Goal: Task Accomplishment & Management: Use online tool/utility

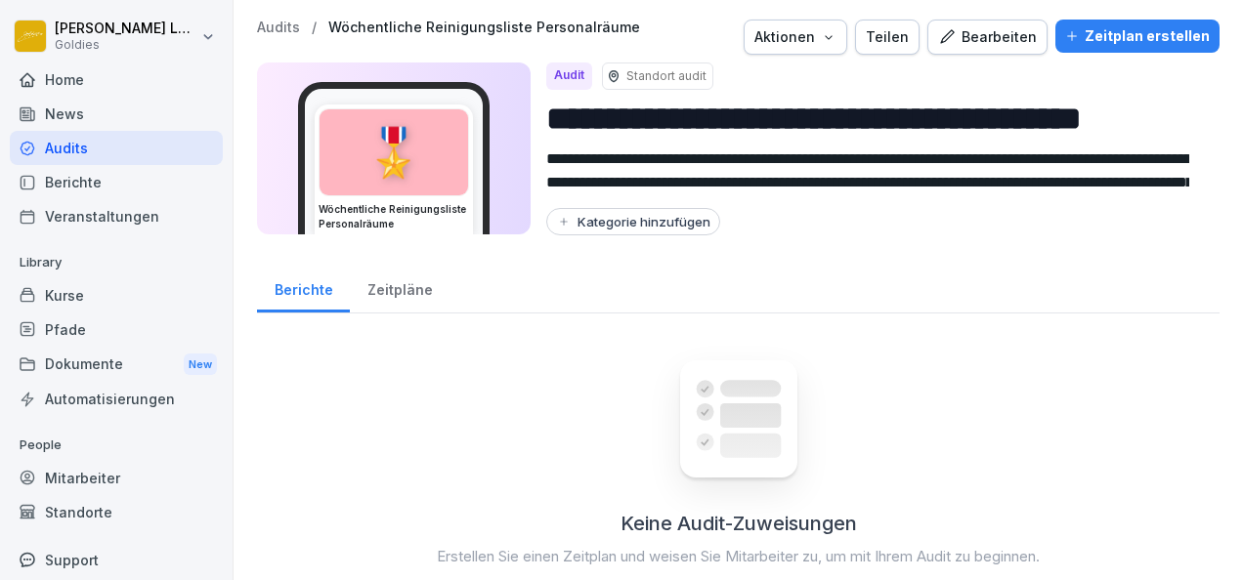
click at [96, 152] on div "Audits" at bounding box center [116, 148] width 213 height 34
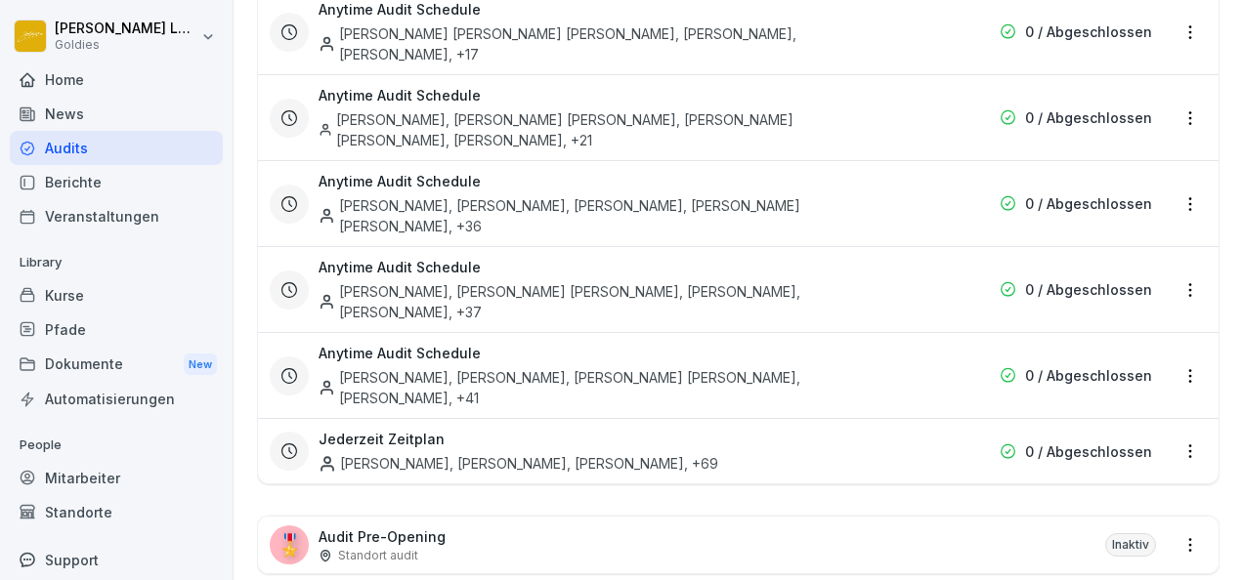
scroll to position [7360, 0]
click at [465, 515] on div "🎖️ Audit Pre-Opening Standort audit Inaktiv" at bounding box center [738, 543] width 960 height 57
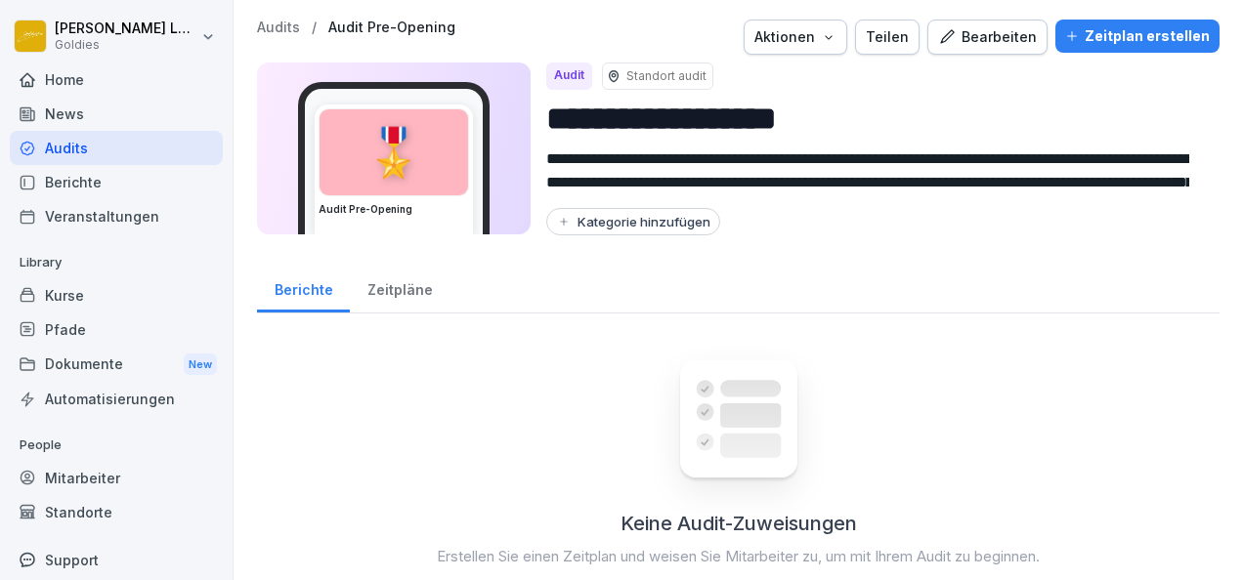
scroll to position [84, 0]
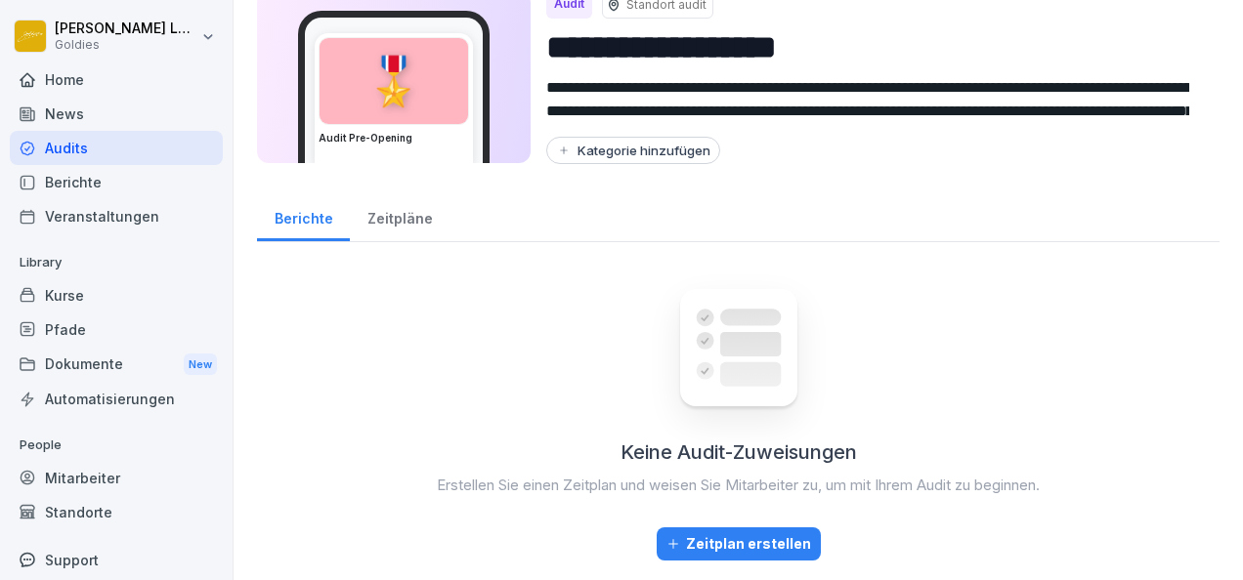
click at [742, 528] on button "Zeitplan erstellen" at bounding box center [738, 544] width 164 height 33
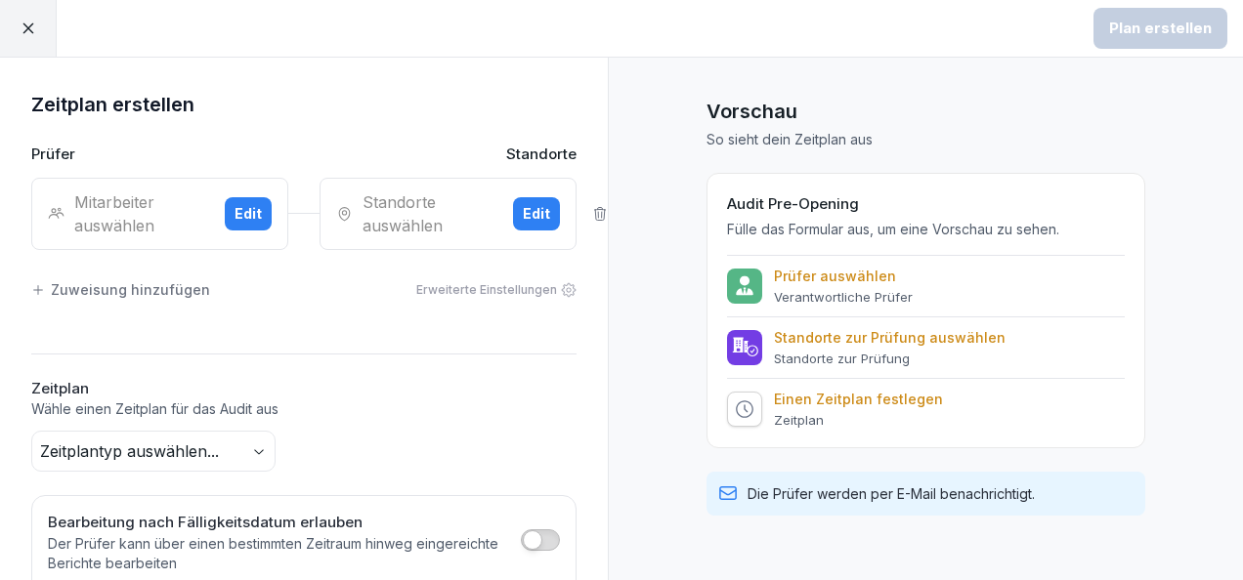
click at [111, 197] on div "Mitarbeiter auswählen" at bounding box center [128, 213] width 161 height 47
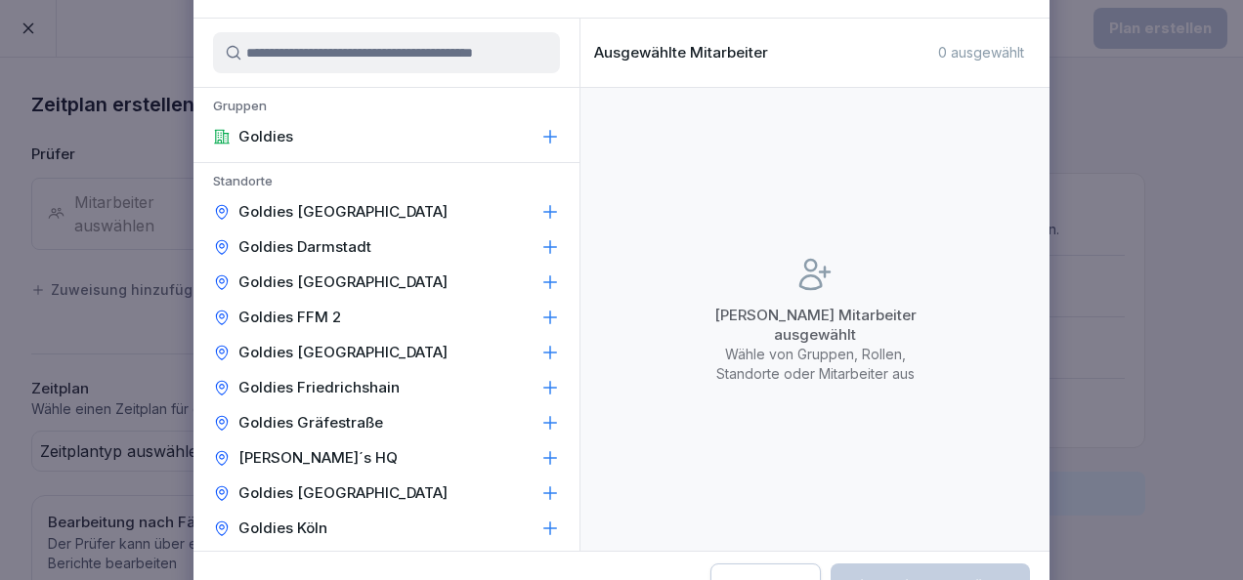
click at [342, 60] on input at bounding box center [386, 52] width 347 height 41
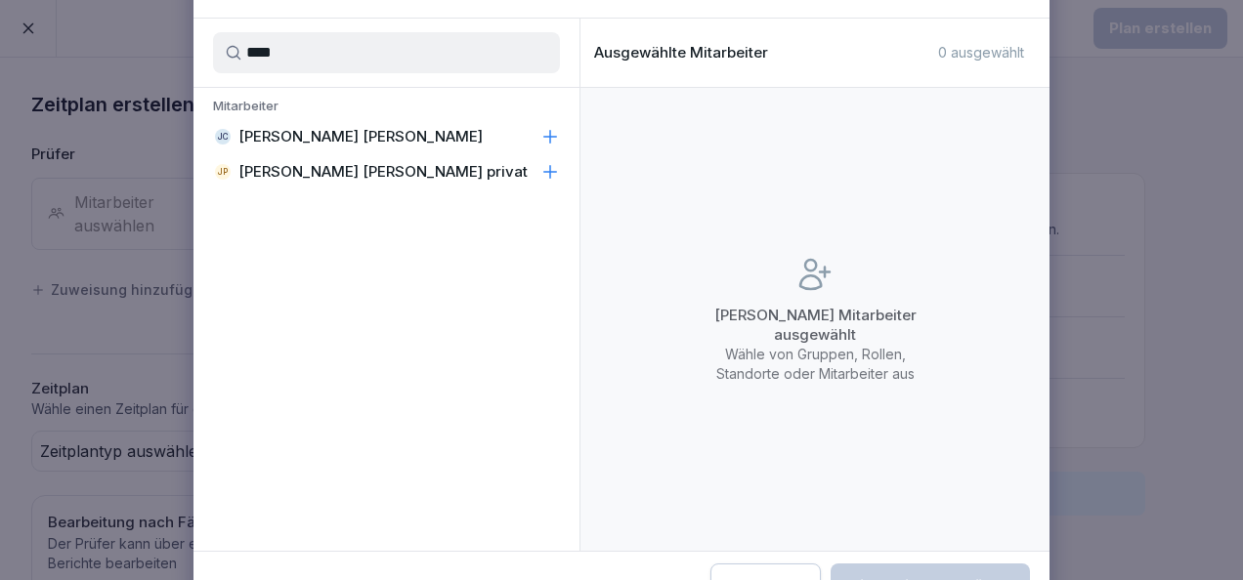
click at [533, 143] on div "[PERSON_NAME] [PERSON_NAME]" at bounding box center [386, 136] width 386 height 35
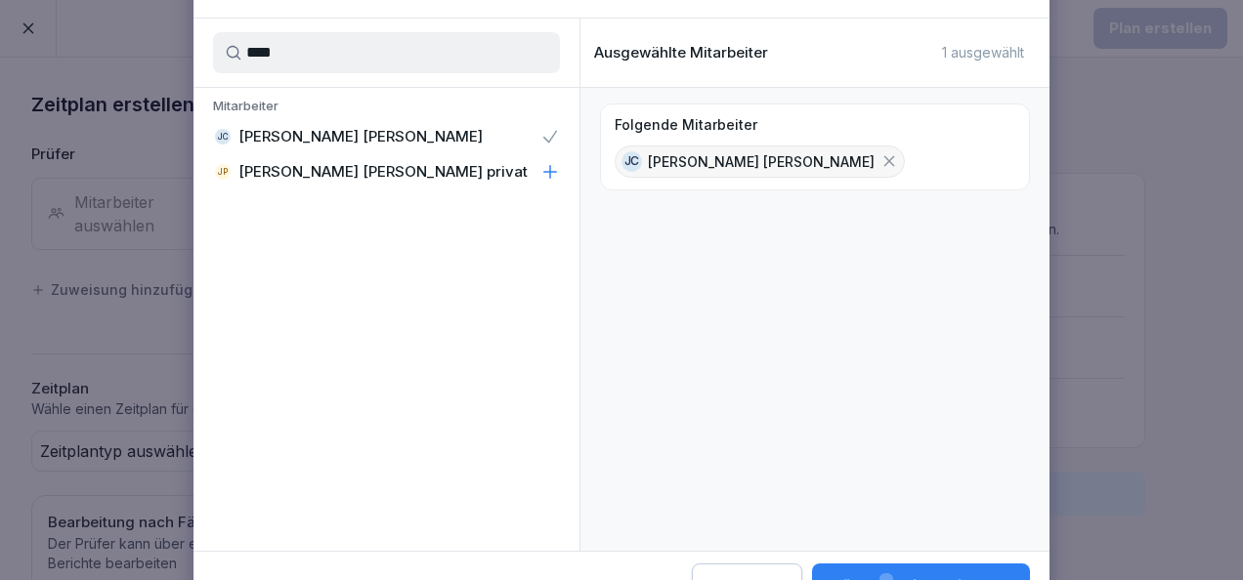
click at [547, 157] on div "[PERSON_NAME] [PERSON_NAME] privat" at bounding box center [386, 171] width 386 height 35
click at [453, 62] on input "****" at bounding box center [386, 52] width 347 height 41
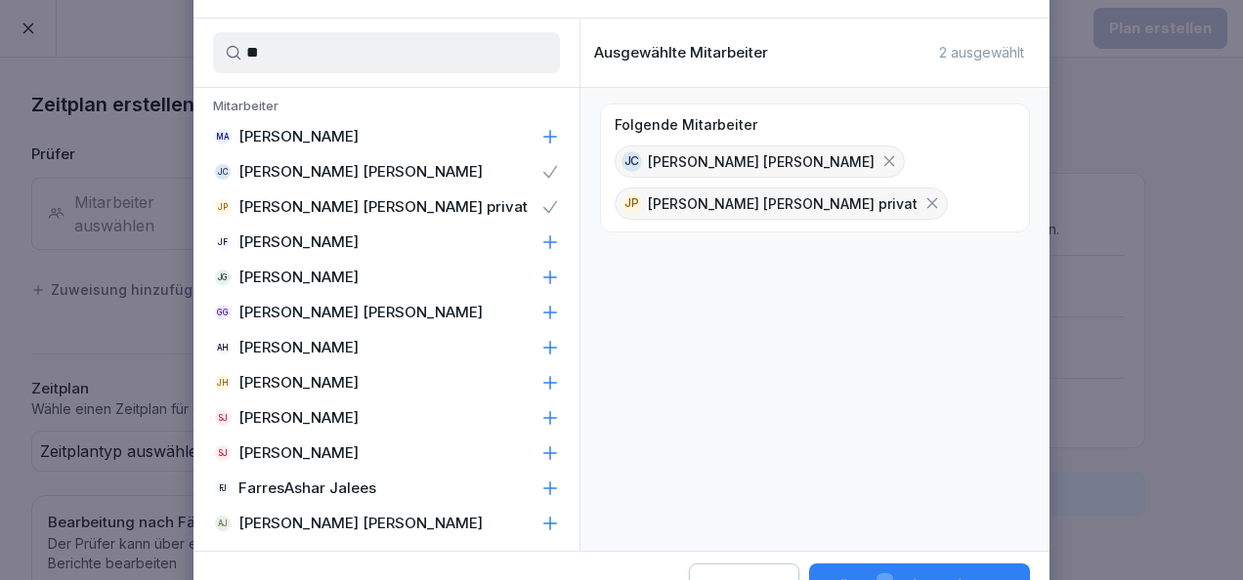
type input "*"
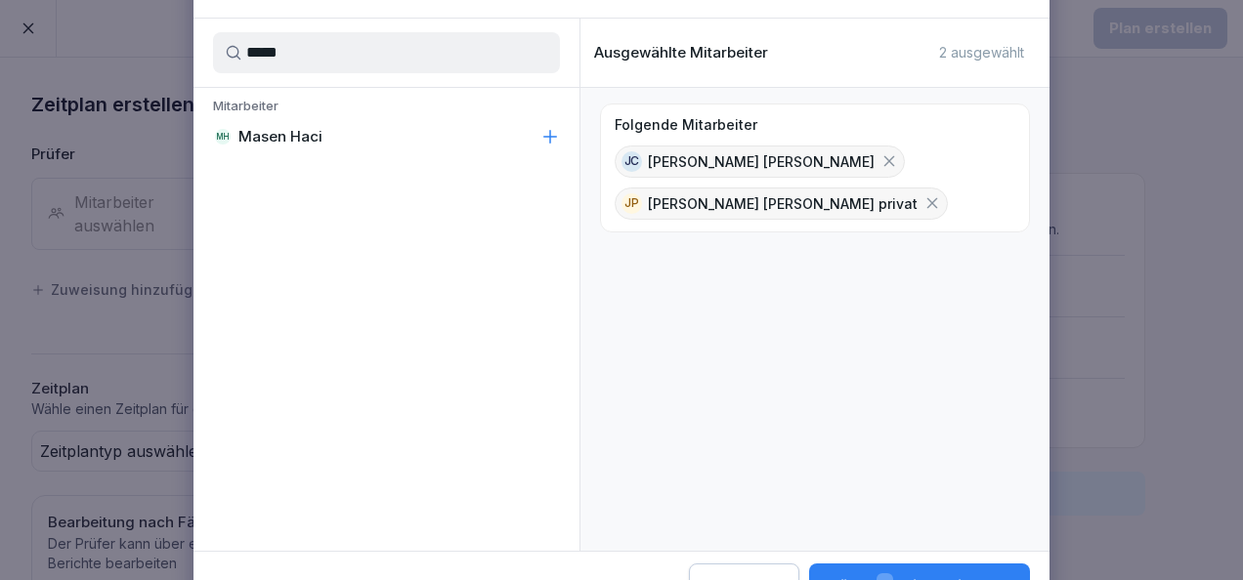
type input "*****"
click at [534, 141] on div "[PERSON_NAME] Haci" at bounding box center [386, 136] width 386 height 35
drag, startPoint x: 389, startPoint y: 51, endPoint x: 127, endPoint y: 41, distance: 262.0
click at [127, 41] on body "Plan erstellen Zeitplan erstellen Prüfer Standorte Mitarbeiter auswählen Edit S…" at bounding box center [621, 290] width 1243 height 580
type input "****"
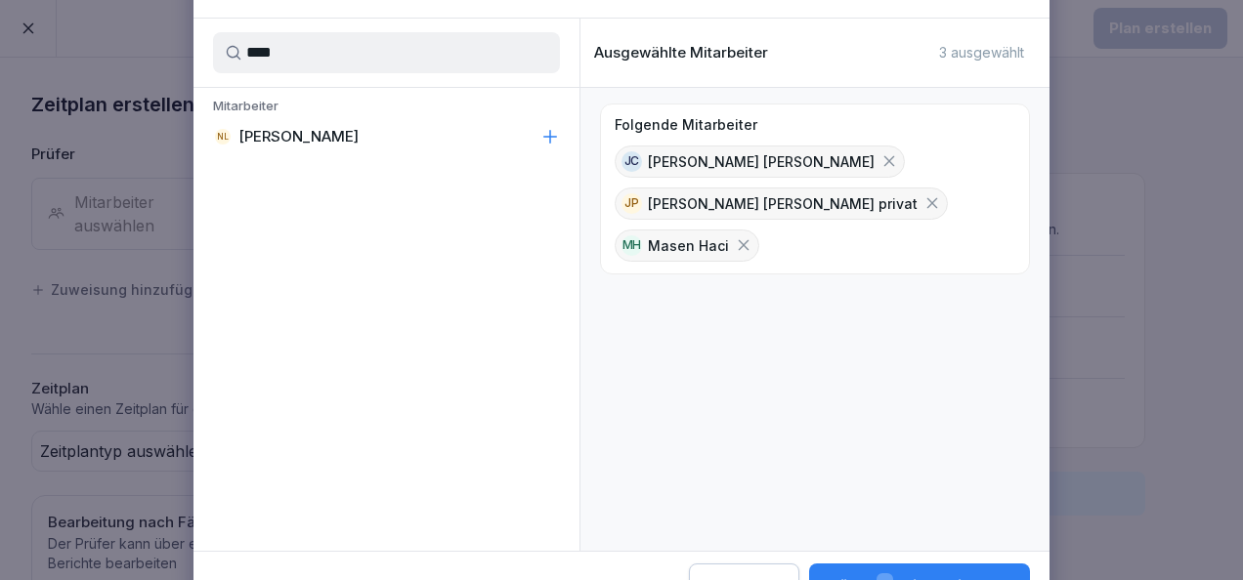
click at [551, 137] on icon at bounding box center [550, 136] width 13 height 13
click at [900, 564] on button "Wähle 4 Mitarbeiter aus" at bounding box center [919, 586] width 222 height 45
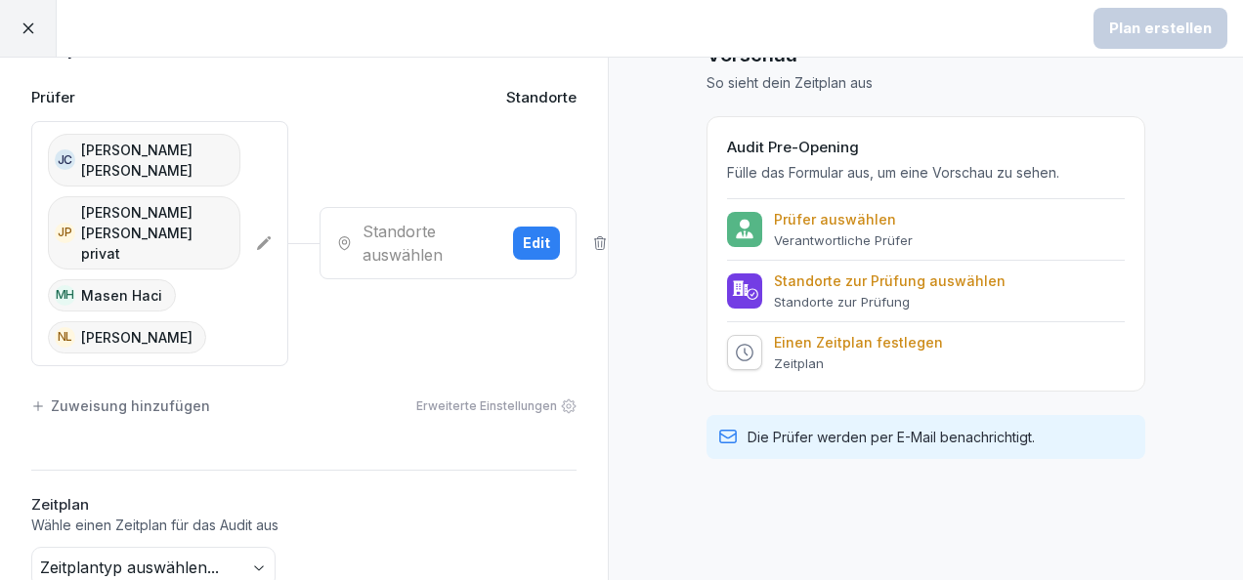
scroll to position [55, 0]
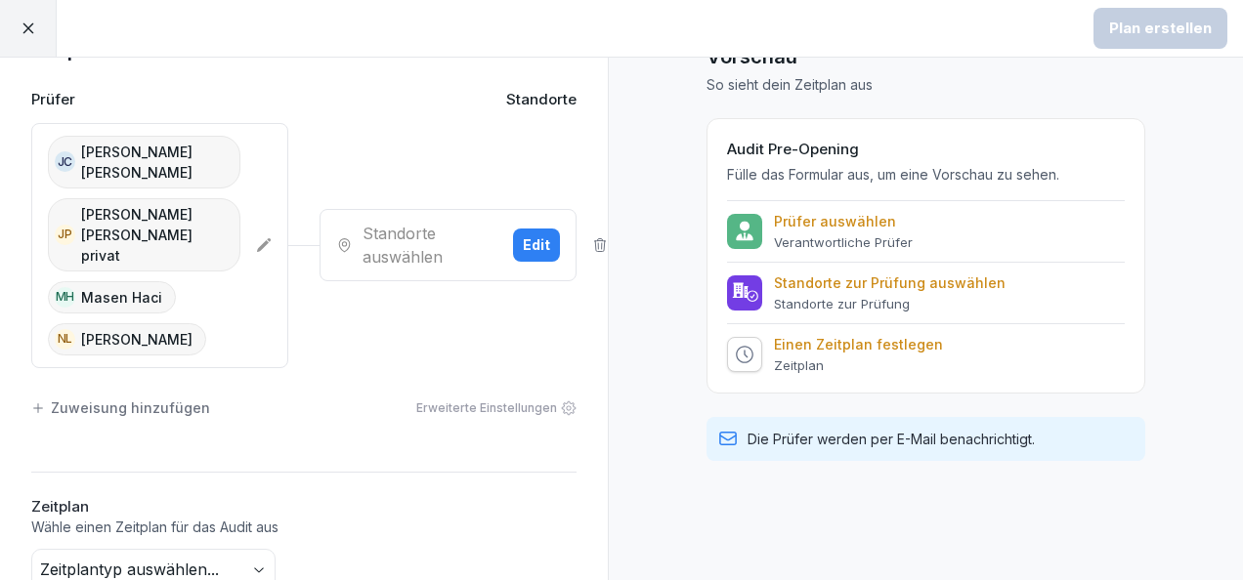
click at [414, 222] on div "Standorte auswählen" at bounding box center [416, 245] width 161 height 47
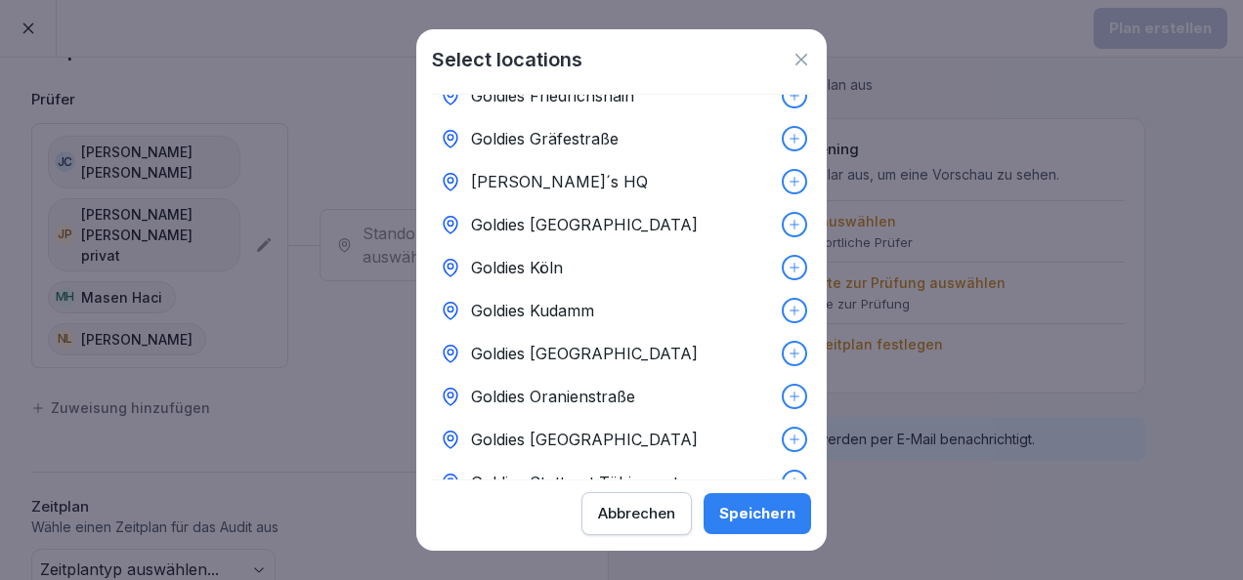
scroll to position [308, 0]
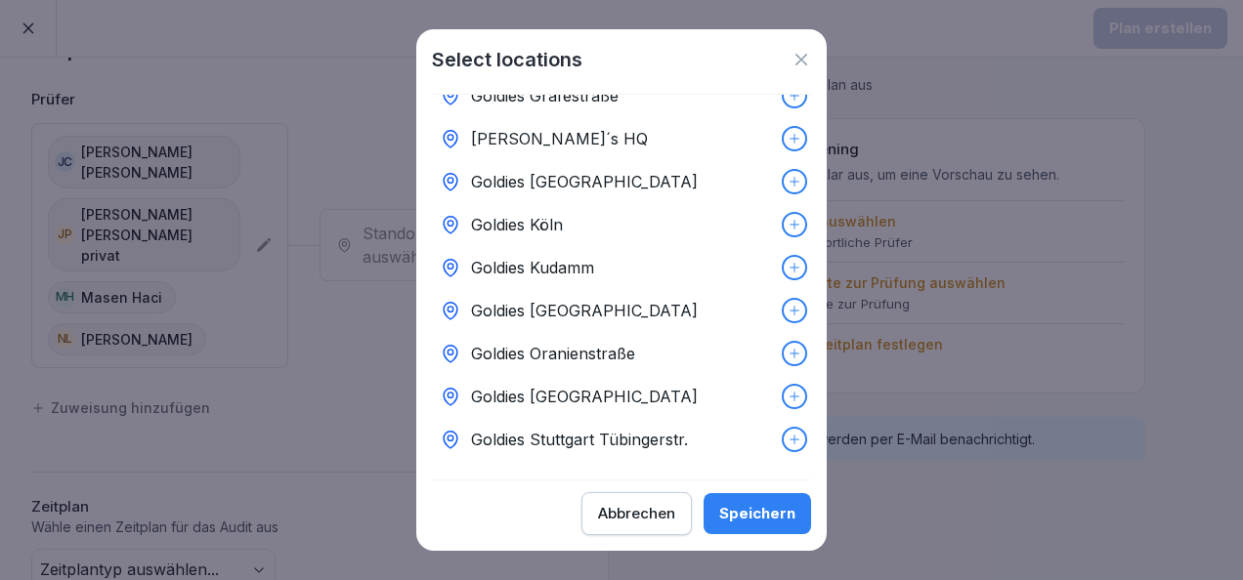
click at [605, 125] on div "[PERSON_NAME]´s HQ" at bounding box center [621, 138] width 379 height 43
click at [737, 514] on div "Speichern" at bounding box center [757, 513] width 76 height 21
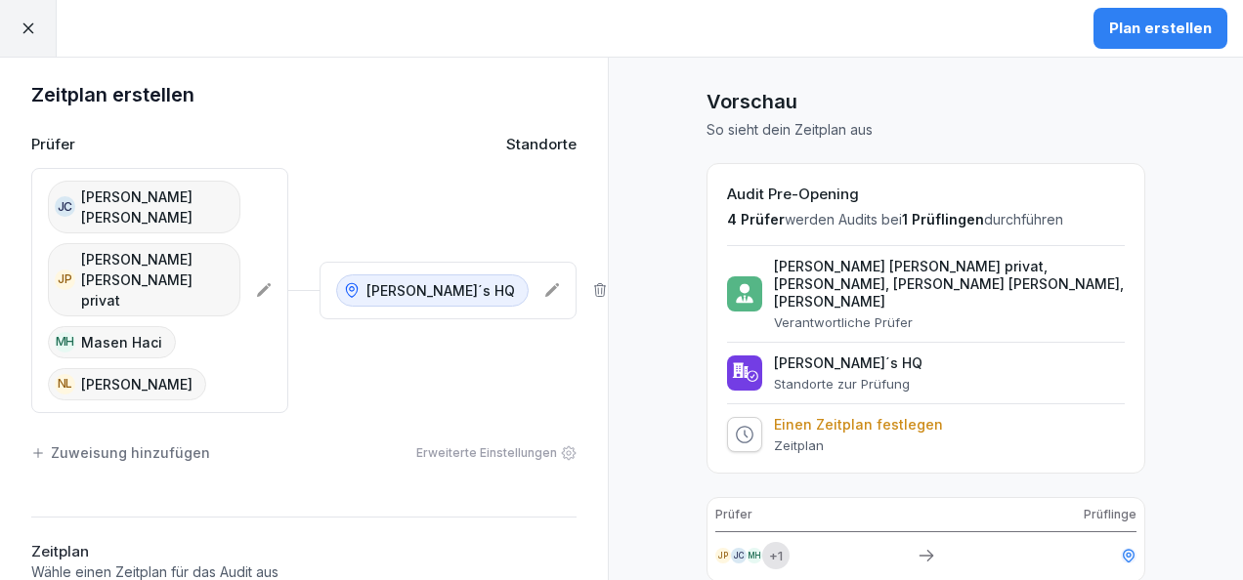
scroll to position [0, 0]
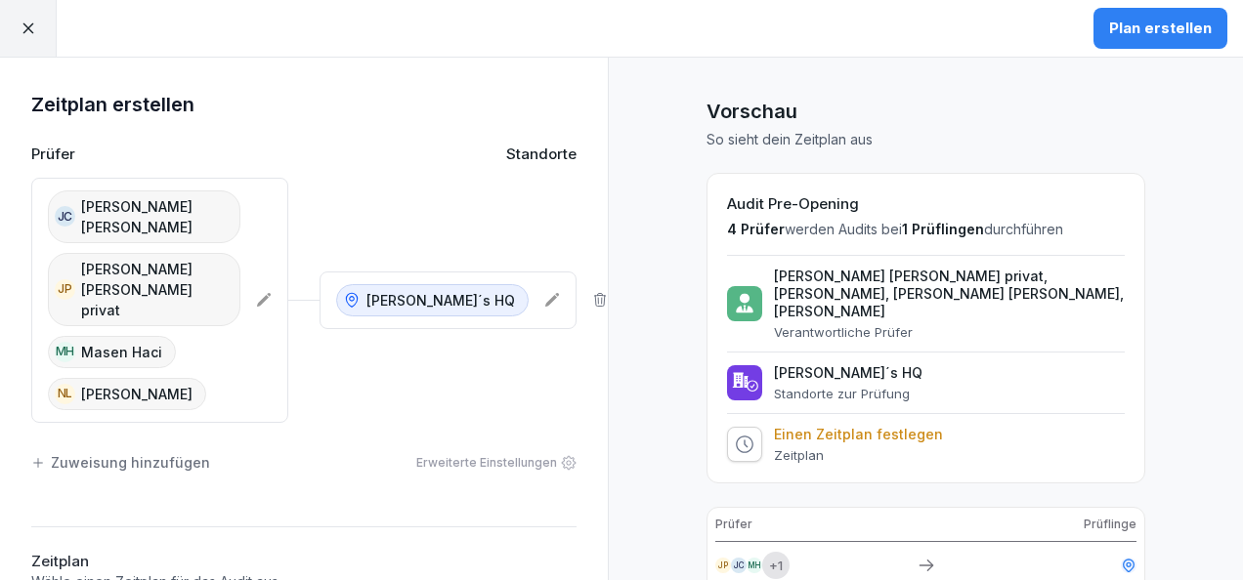
click at [592, 292] on icon at bounding box center [600, 300] width 16 height 16
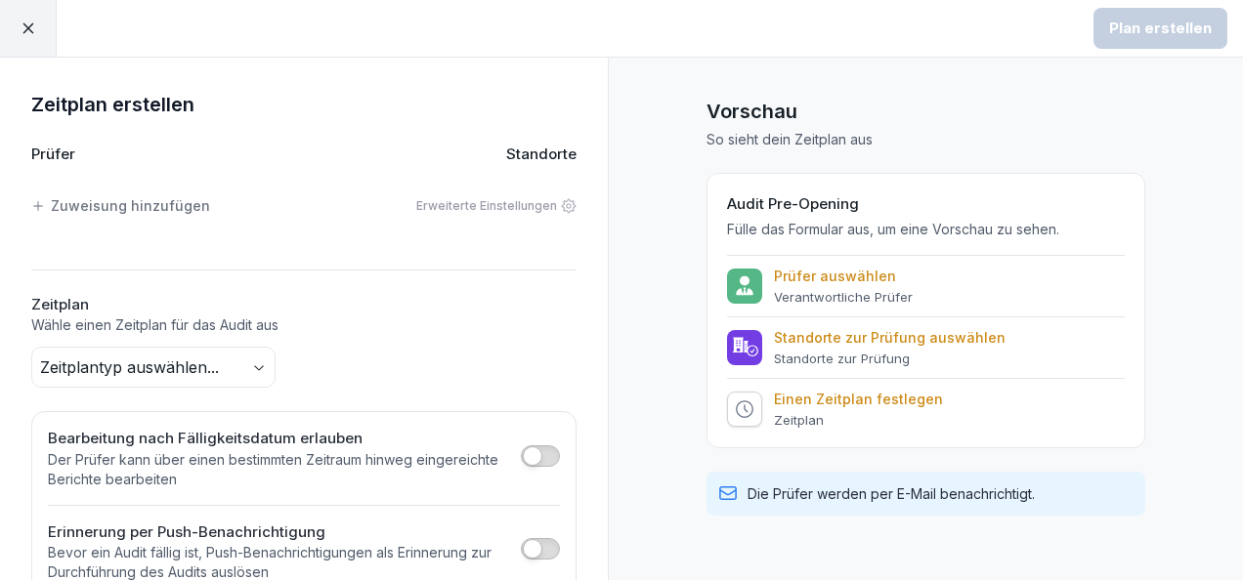
click at [99, 213] on div "Zuweisung hinzufügen" at bounding box center [120, 205] width 179 height 21
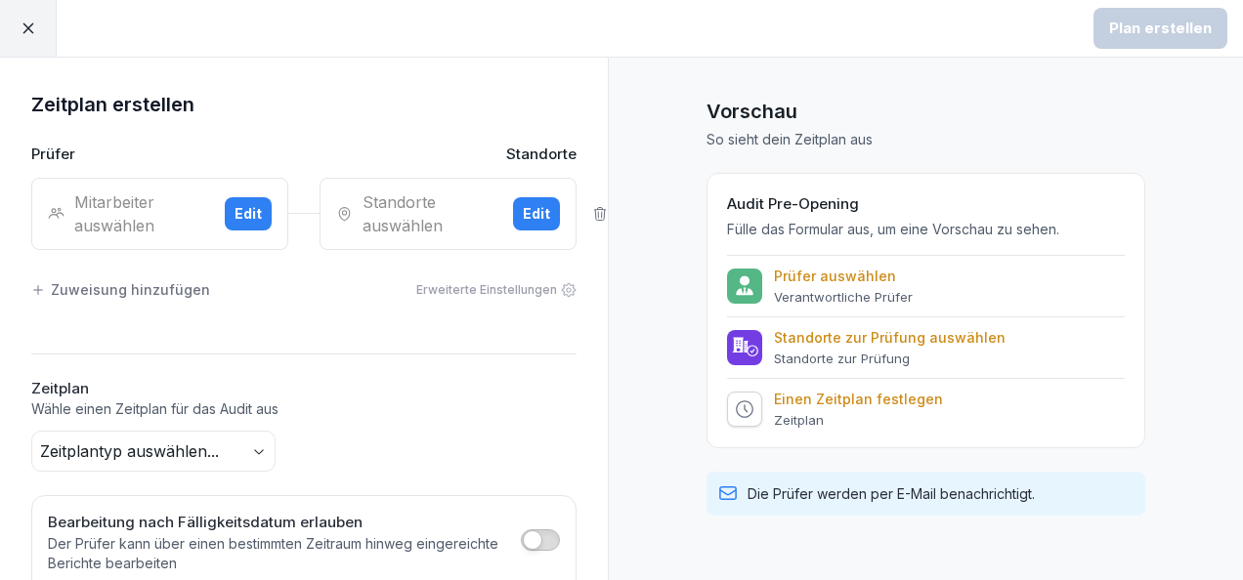
click at [225, 214] on button "Edit" at bounding box center [248, 213] width 47 height 33
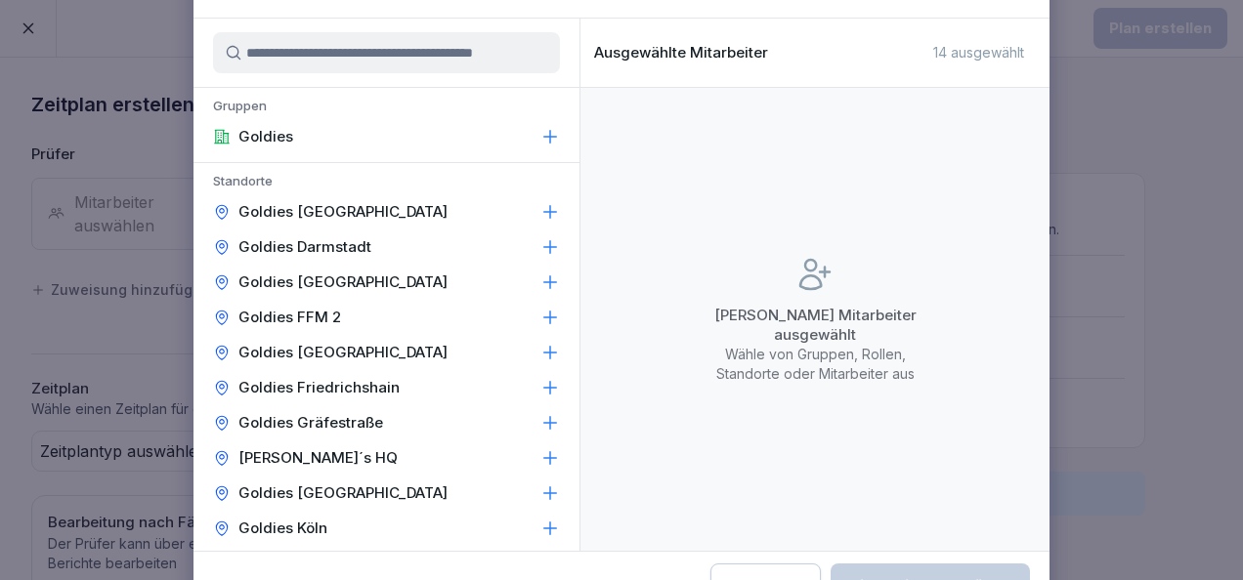
click at [359, 47] on input at bounding box center [386, 52] width 347 height 41
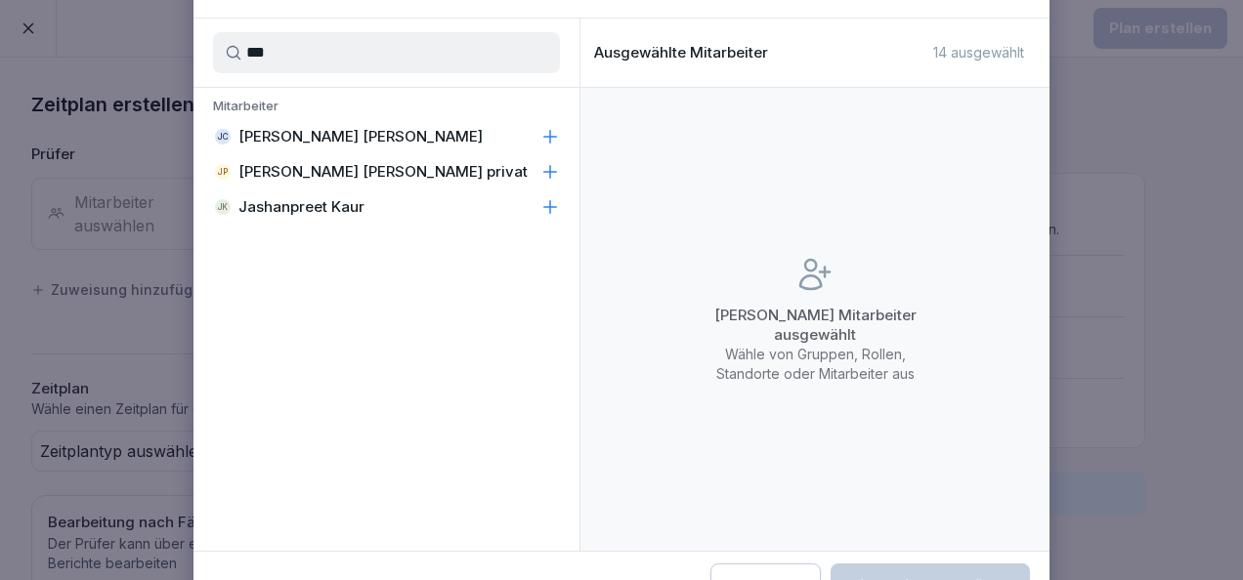
click at [561, 137] on div "[PERSON_NAME] [PERSON_NAME]" at bounding box center [386, 136] width 386 height 35
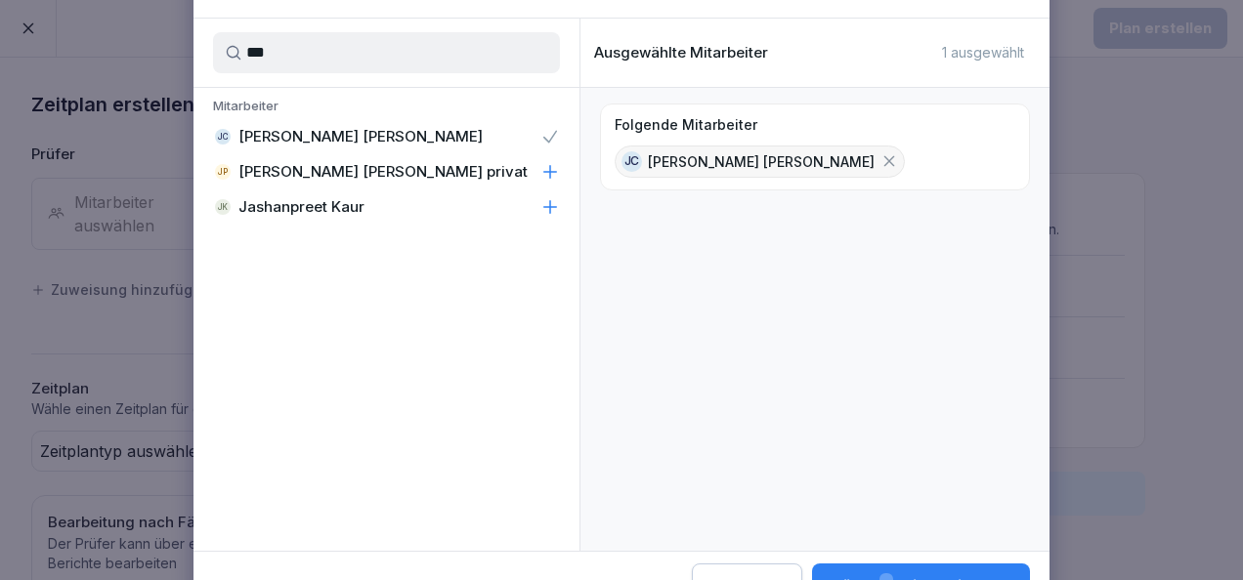
click at [545, 181] on div "[PERSON_NAME] [PERSON_NAME] privat" at bounding box center [386, 171] width 386 height 35
drag, startPoint x: 414, startPoint y: 62, endPoint x: 193, endPoint y: 56, distance: 220.8
click at [193, 56] on div "***" at bounding box center [386, 53] width 386 height 68
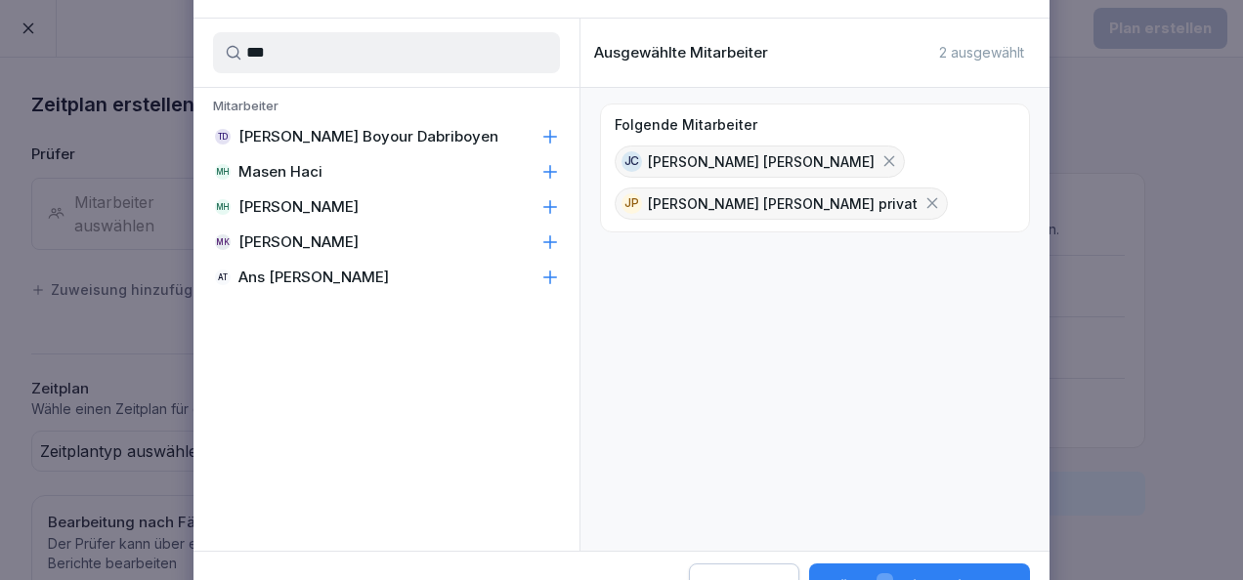
click at [311, 162] on p "Masen Haci" at bounding box center [280, 172] width 84 height 20
drag, startPoint x: 332, startPoint y: 56, endPoint x: 188, endPoint y: 33, distance: 146.3
click at [188, 33] on body "Plan erstellen Zeitplan erstellen Prüfer Standorte Mitarbeiter auswählen Edit S…" at bounding box center [621, 290] width 1243 height 580
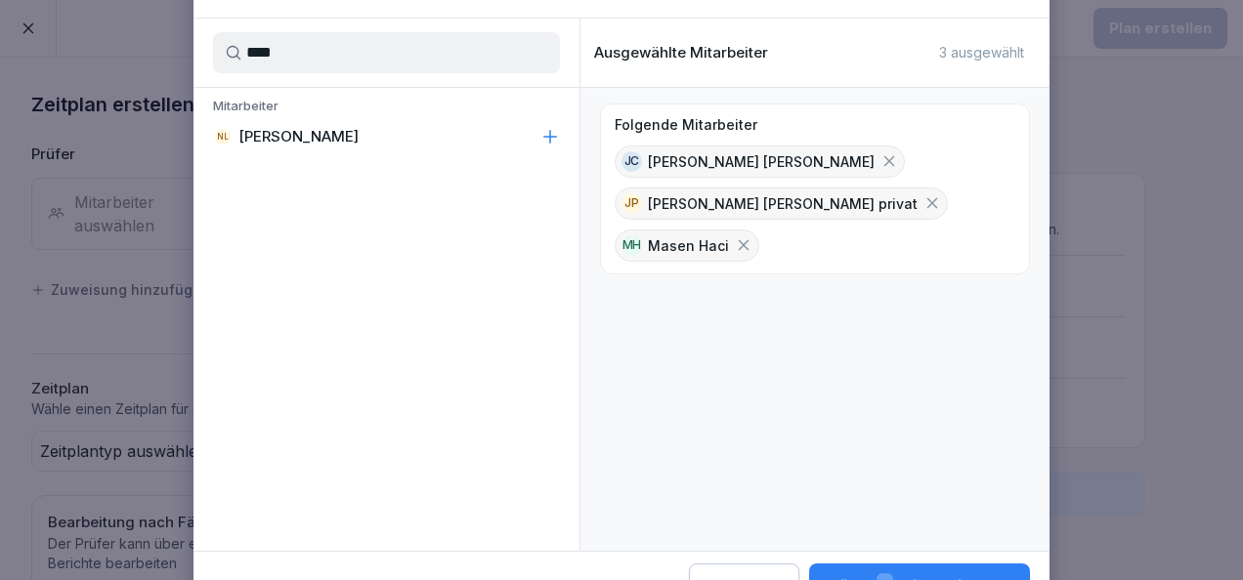
type input "****"
click at [551, 134] on icon at bounding box center [550, 136] width 13 height 13
click at [925, 565] on button "Wähle 4 Mitarbeiter aus" at bounding box center [919, 586] width 222 height 45
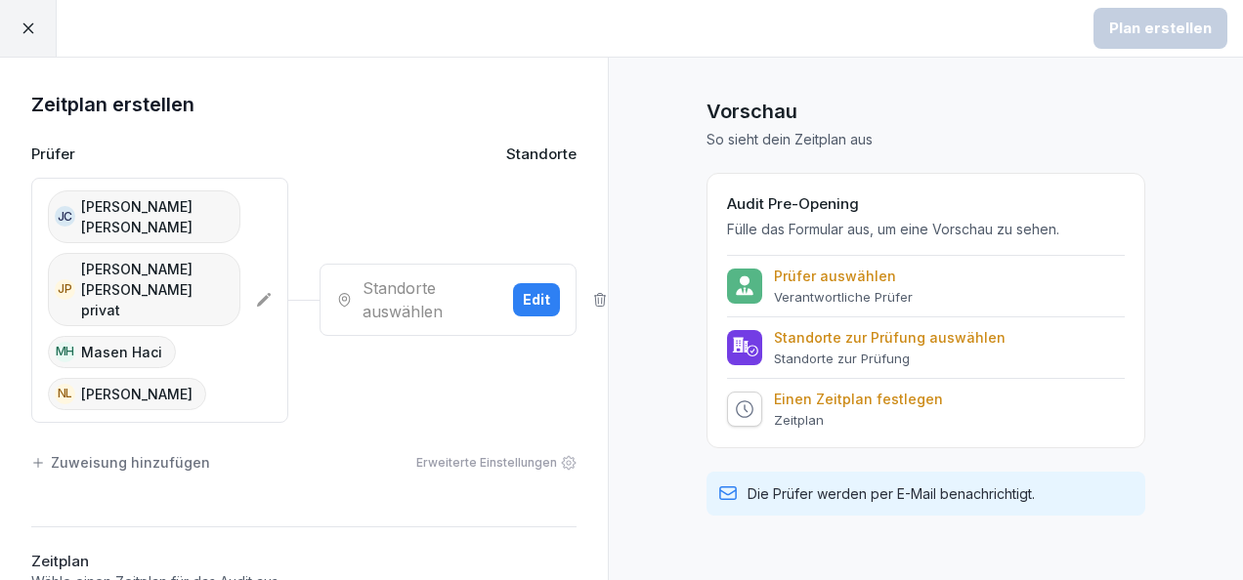
click at [452, 276] on div "Standorte auswählen" at bounding box center [416, 299] width 161 height 47
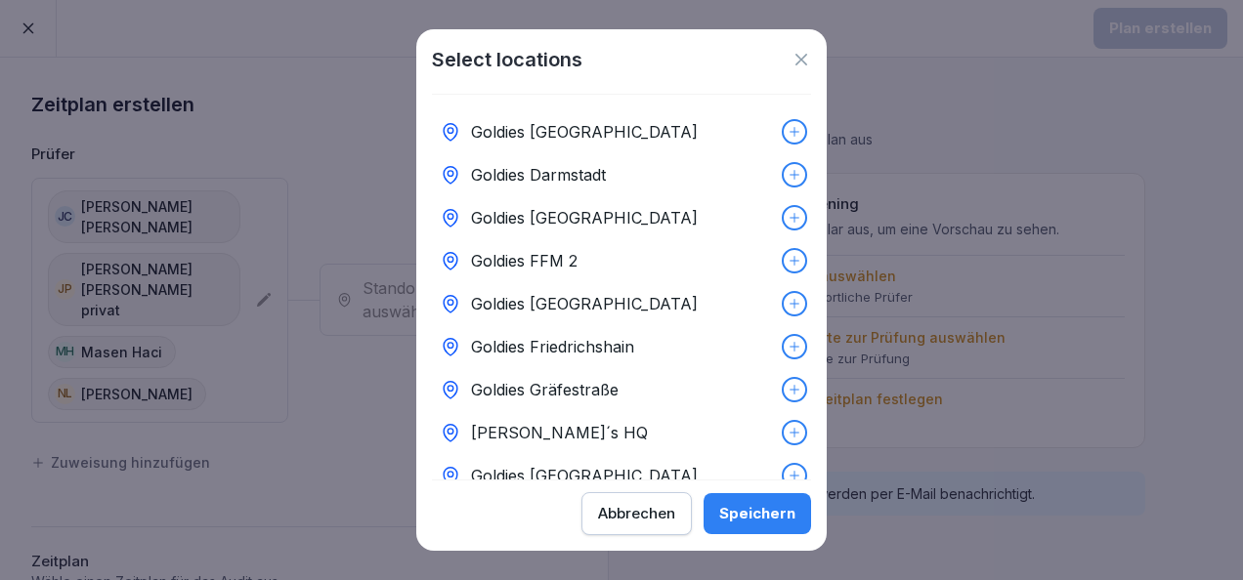
click at [612, 422] on div "[PERSON_NAME]´s HQ" at bounding box center [621, 432] width 379 height 43
click at [737, 516] on div "Speichern" at bounding box center [757, 513] width 76 height 21
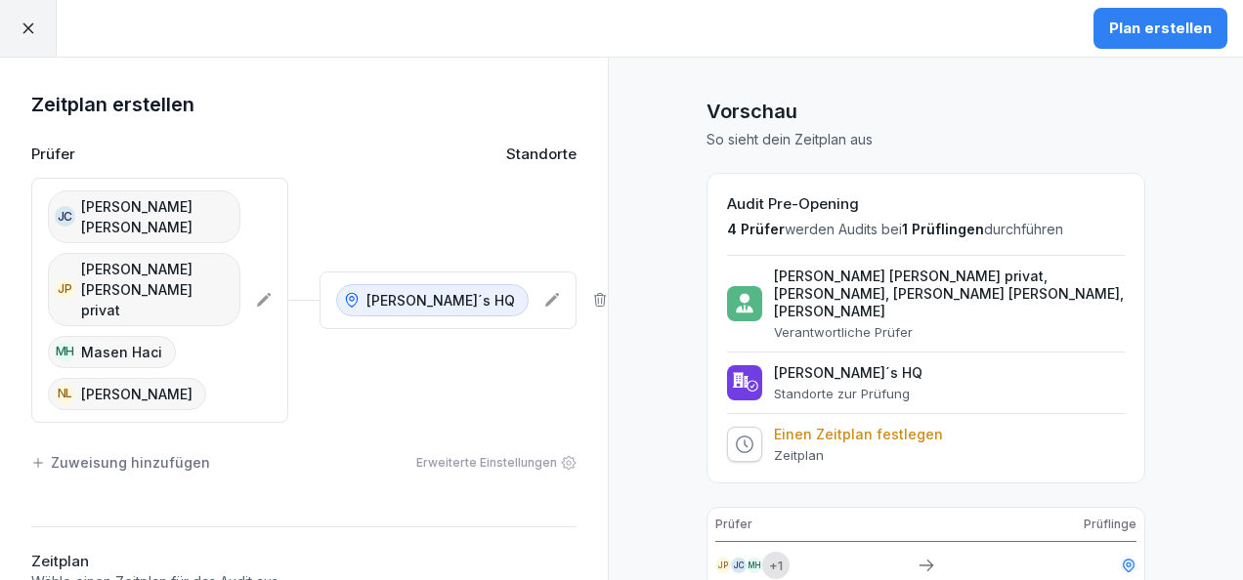
click at [1153, 14] on button "Plan erstellen" at bounding box center [1160, 28] width 134 height 41
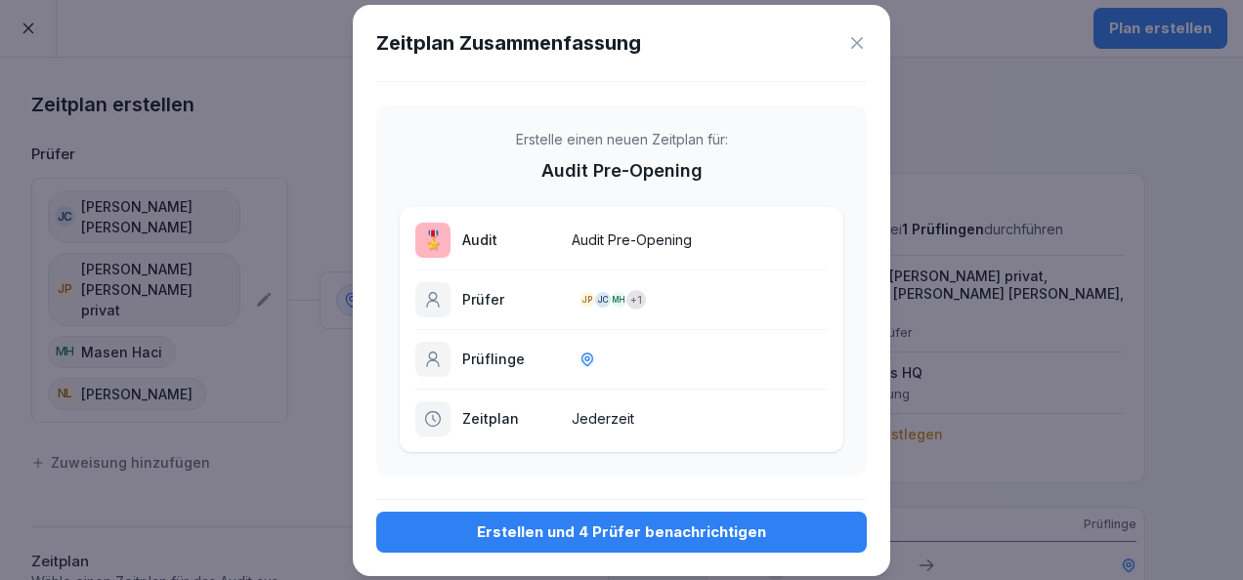
click at [641, 526] on div "Erstellen und 4 Prüfer benachrichtigen" at bounding box center [621, 532] width 459 height 21
click at [631, 535] on div "Erstellen und 4 Prüfer benachrichtigen" at bounding box center [621, 532] width 459 height 21
click at [619, 536] on div "Erstellen und 4 Prüfer benachrichtigen" at bounding box center [621, 532] width 459 height 21
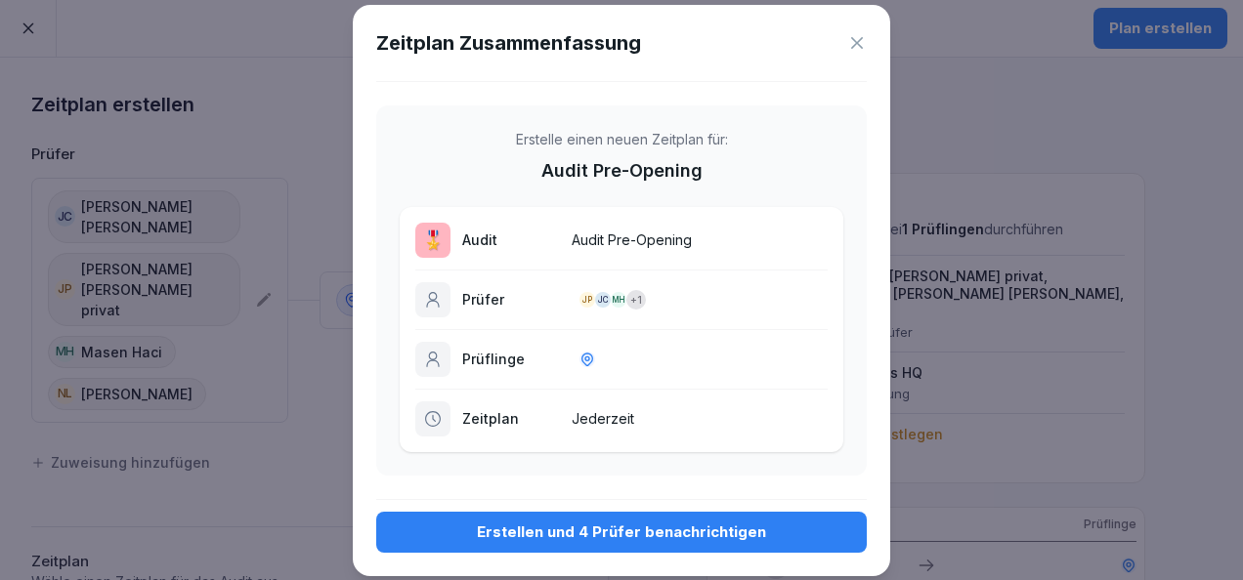
click at [619, 536] on div "Erstellen und 4 Prüfer benachrichtigen" at bounding box center [621, 532] width 459 height 21
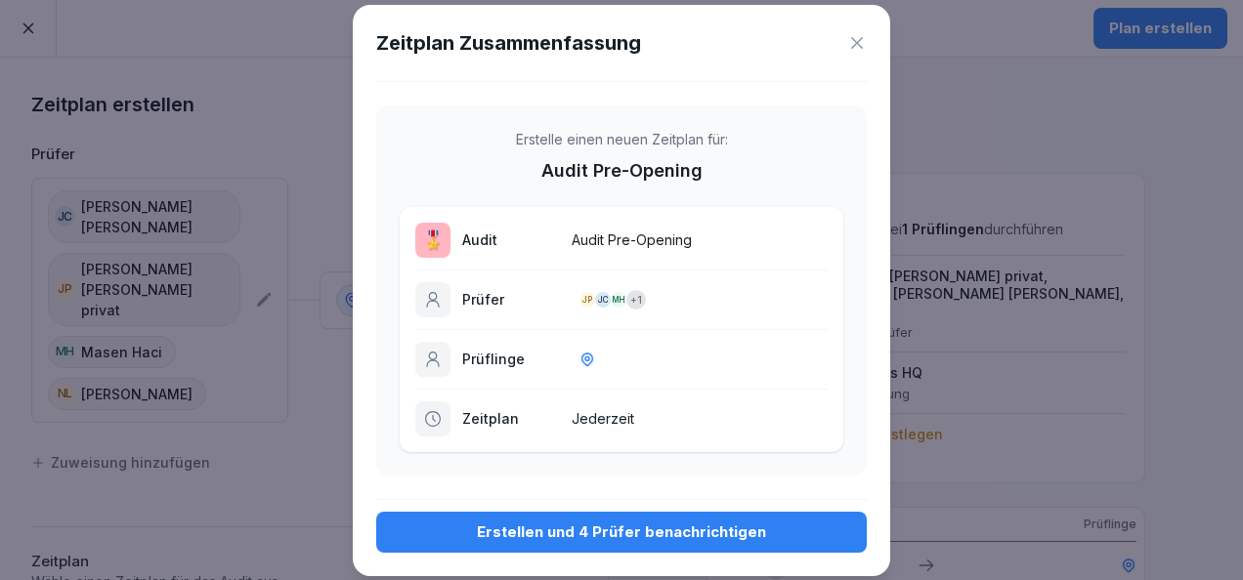
click at [853, 42] on icon at bounding box center [857, 43] width 20 height 20
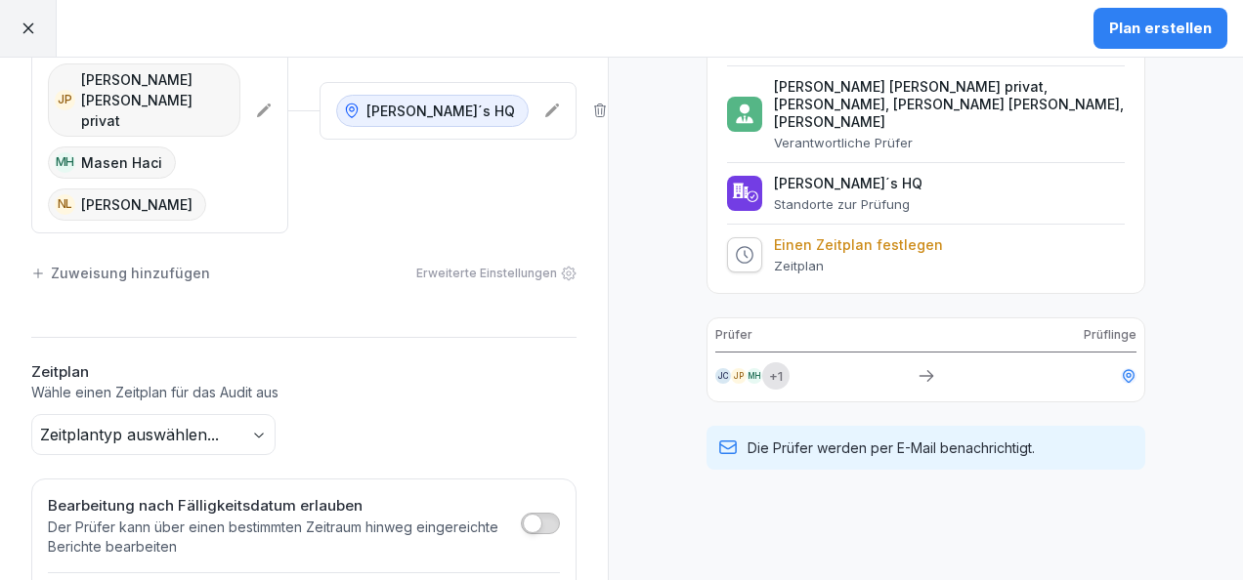
scroll to position [189, 0]
click at [830, 237] on p "Einen Zeitplan festlegen" at bounding box center [858, 246] width 169 height 18
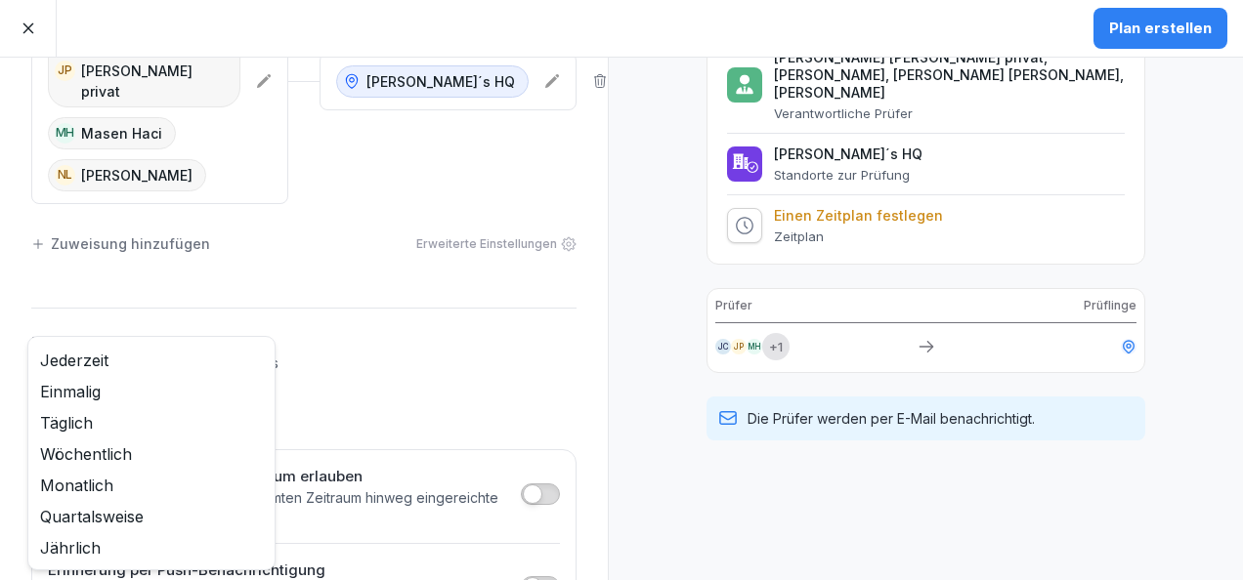
click at [262, 359] on body "Plan erstellen Zeitplan erstellen Prüfer Standorte [PERSON_NAME] [PERSON_NAME] …" at bounding box center [621, 290] width 1243 height 580
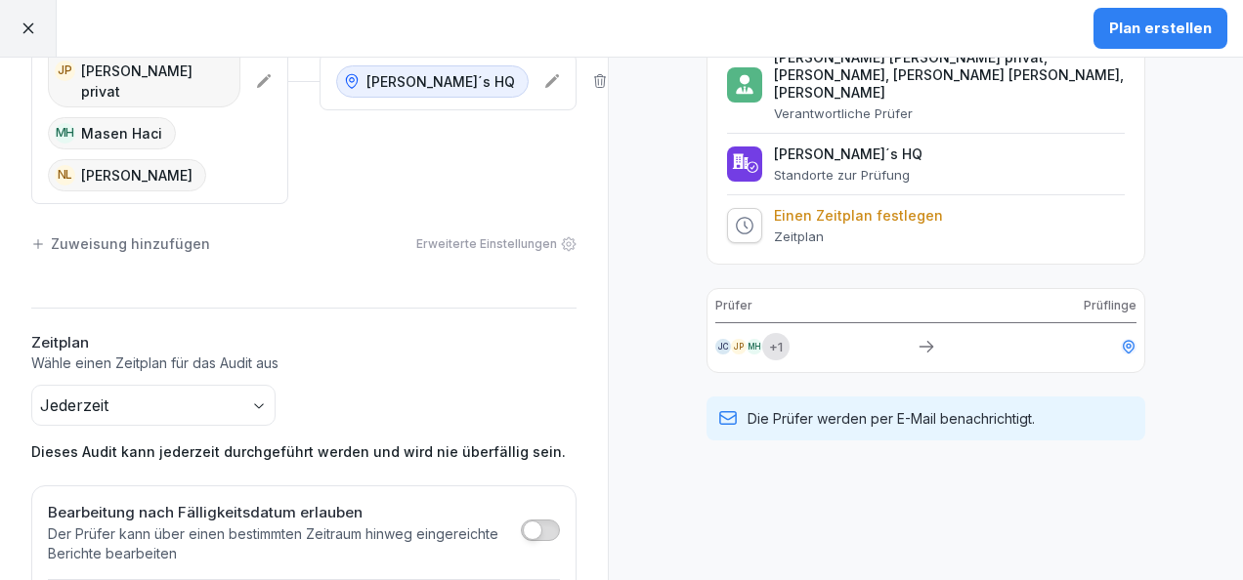
click at [1203, 14] on button "Plan erstellen" at bounding box center [1160, 28] width 134 height 41
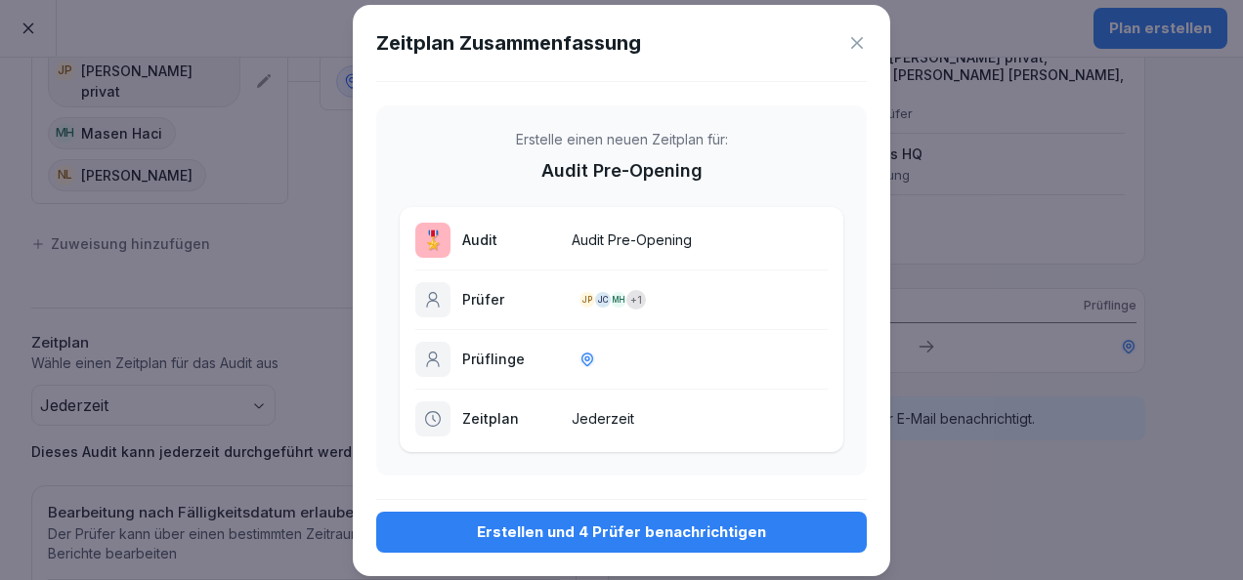
click at [602, 529] on div "Erstellen und 4 Prüfer benachrichtigen" at bounding box center [621, 532] width 459 height 21
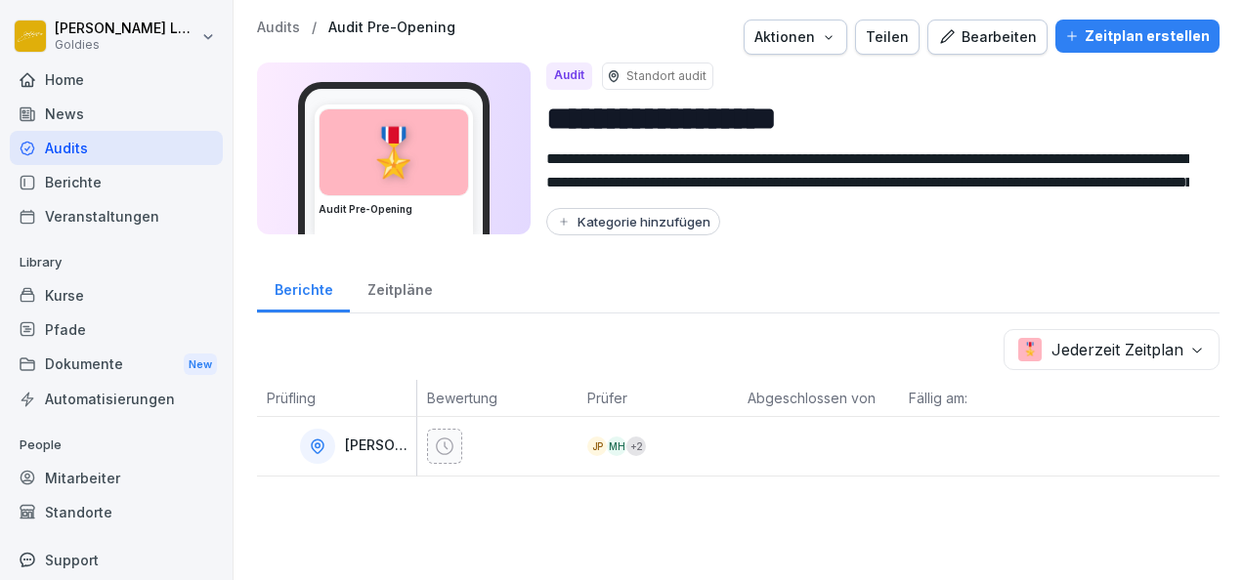
click at [86, 352] on div "Dokumente New" at bounding box center [116, 365] width 213 height 36
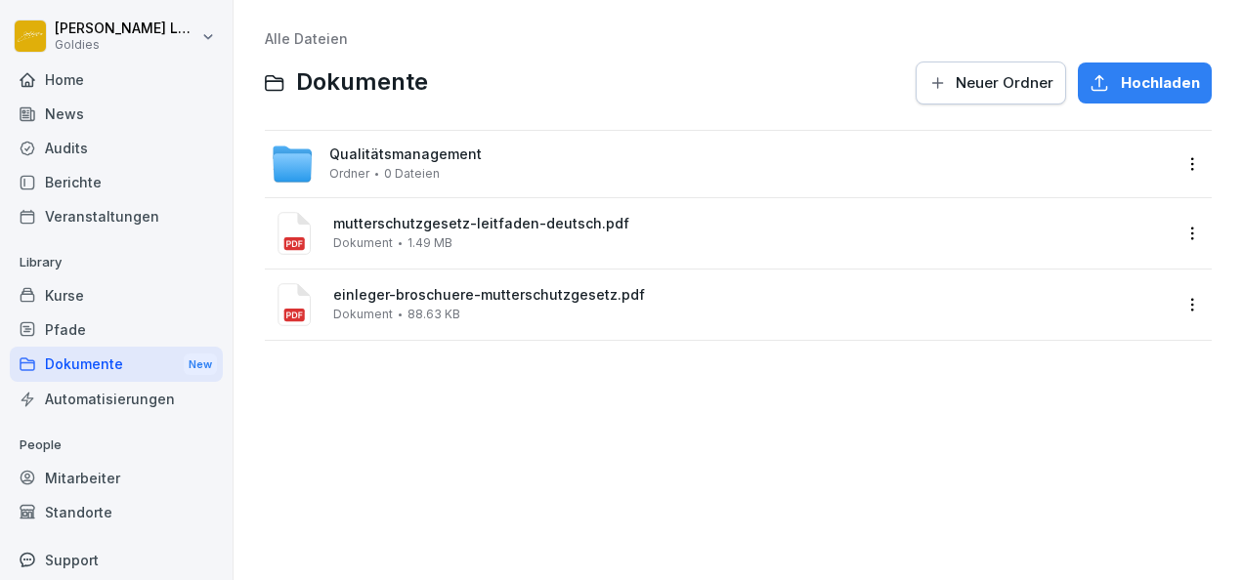
click at [98, 356] on div "Dokumente New" at bounding box center [116, 365] width 213 height 36
click at [90, 86] on div "Home" at bounding box center [116, 80] width 213 height 34
